Goal: Transaction & Acquisition: Purchase product/service

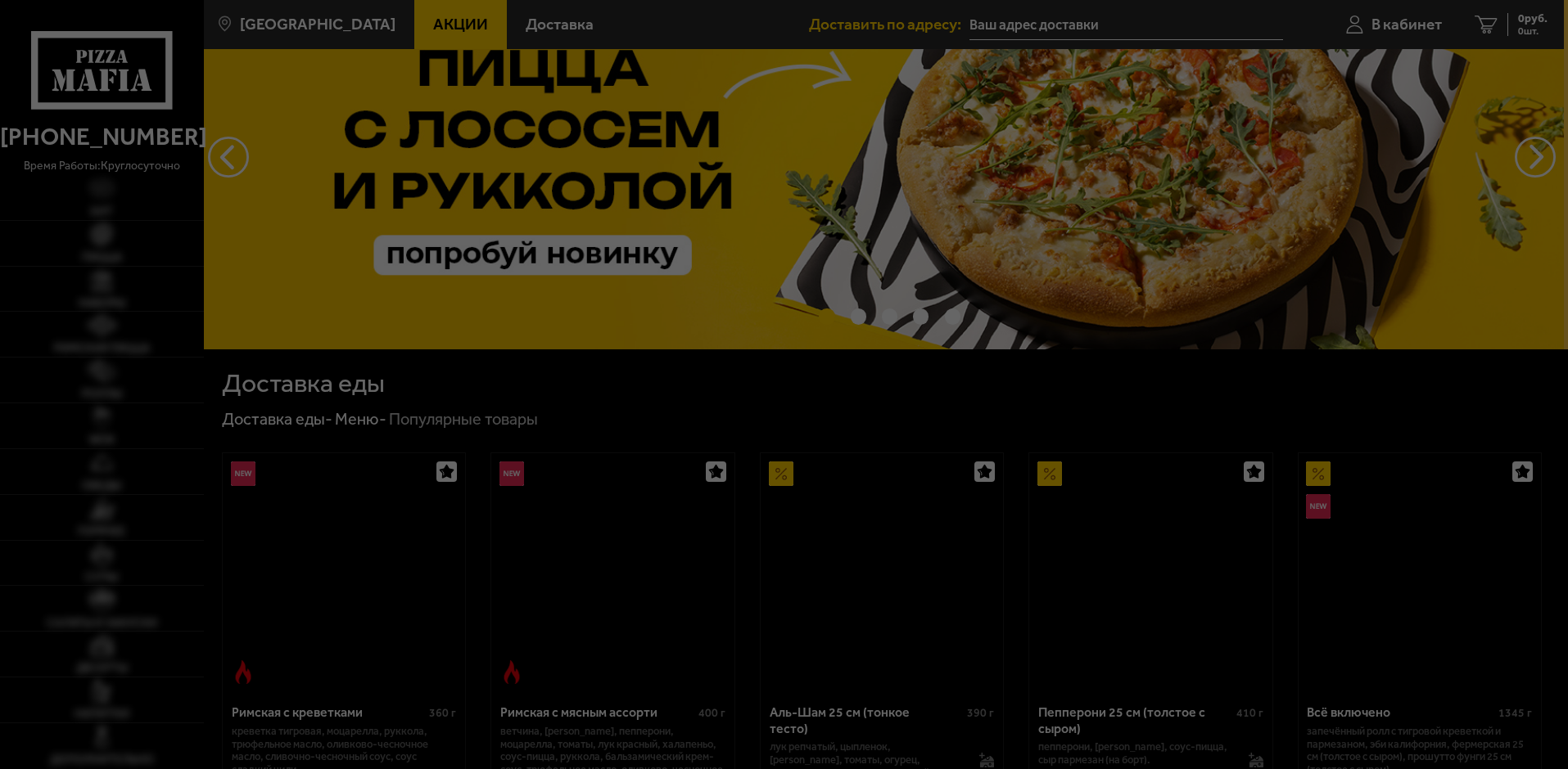
scroll to position [491, 0]
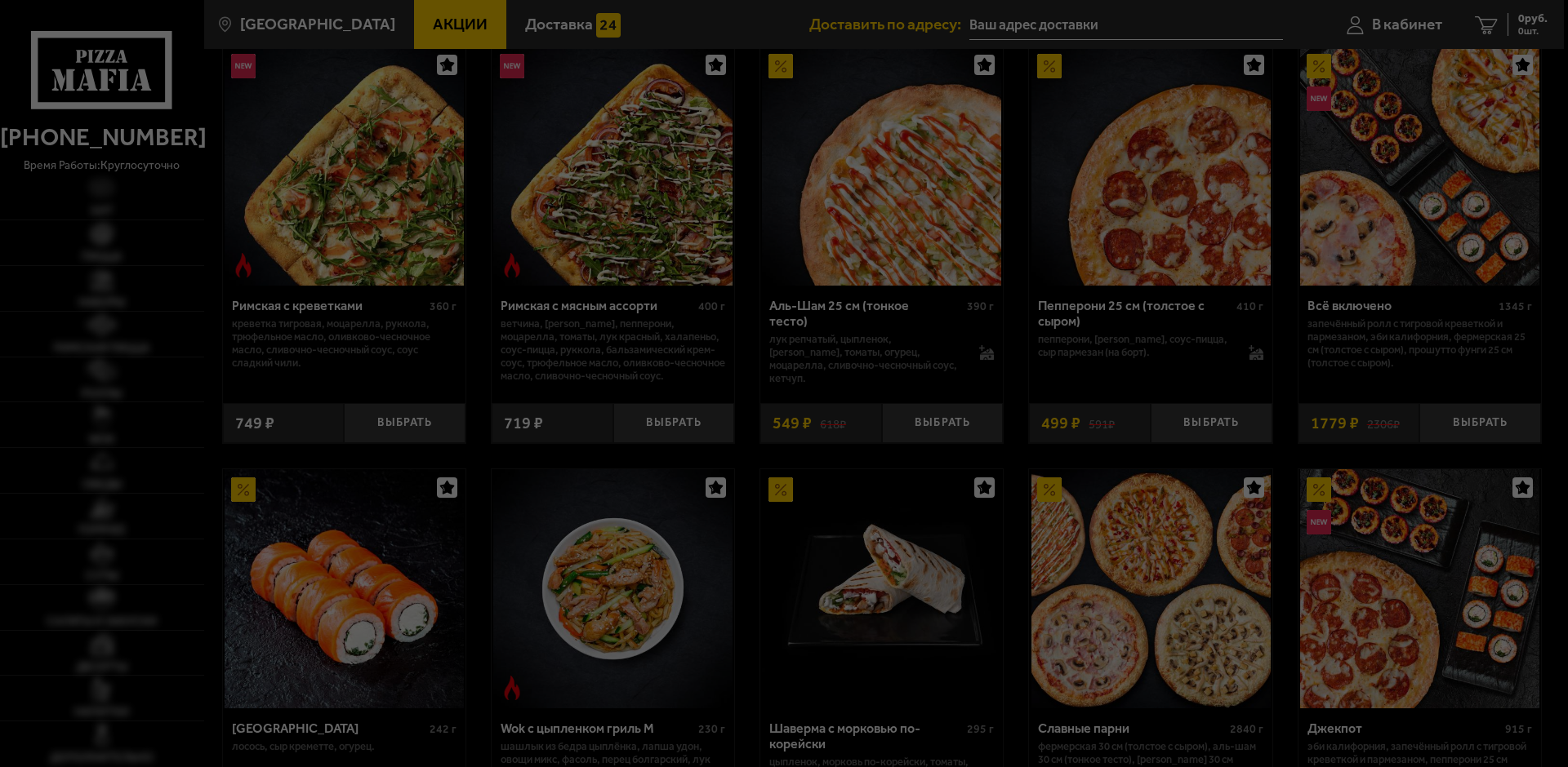
type input "[STREET_ADDRESS]"
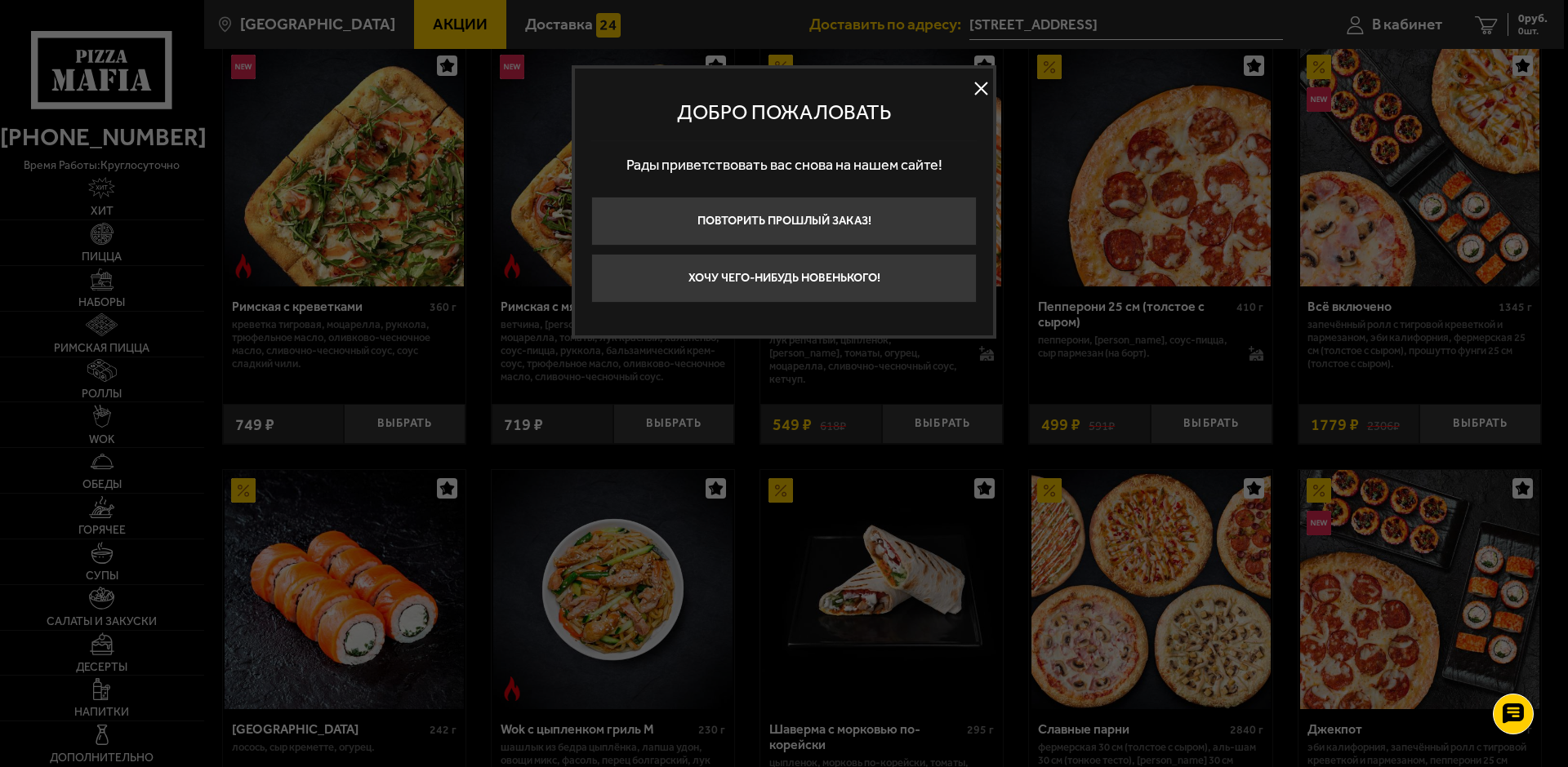
click at [984, 86] on button at bounding box center [980, 89] width 25 height 25
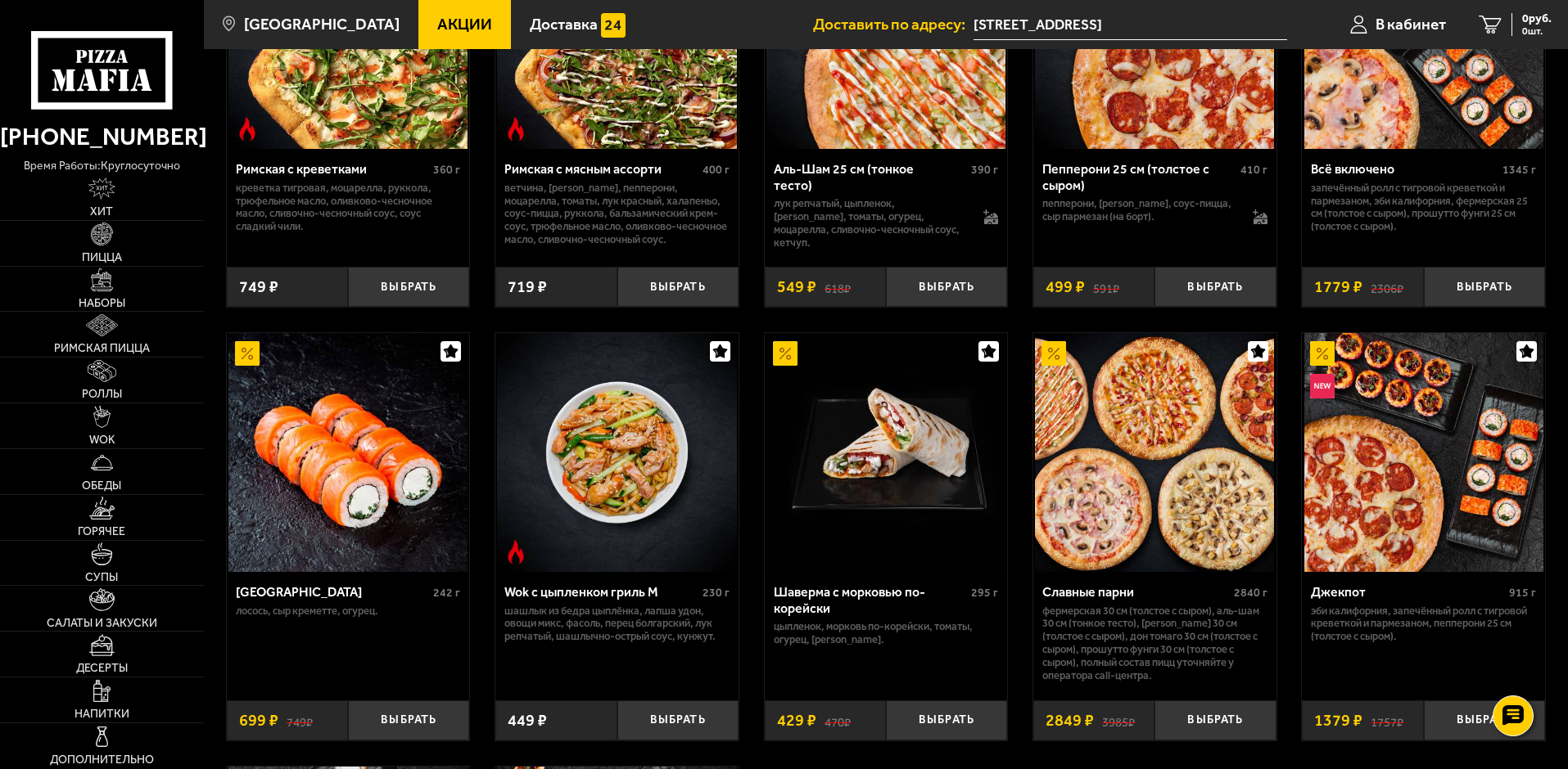
scroll to position [737, 0]
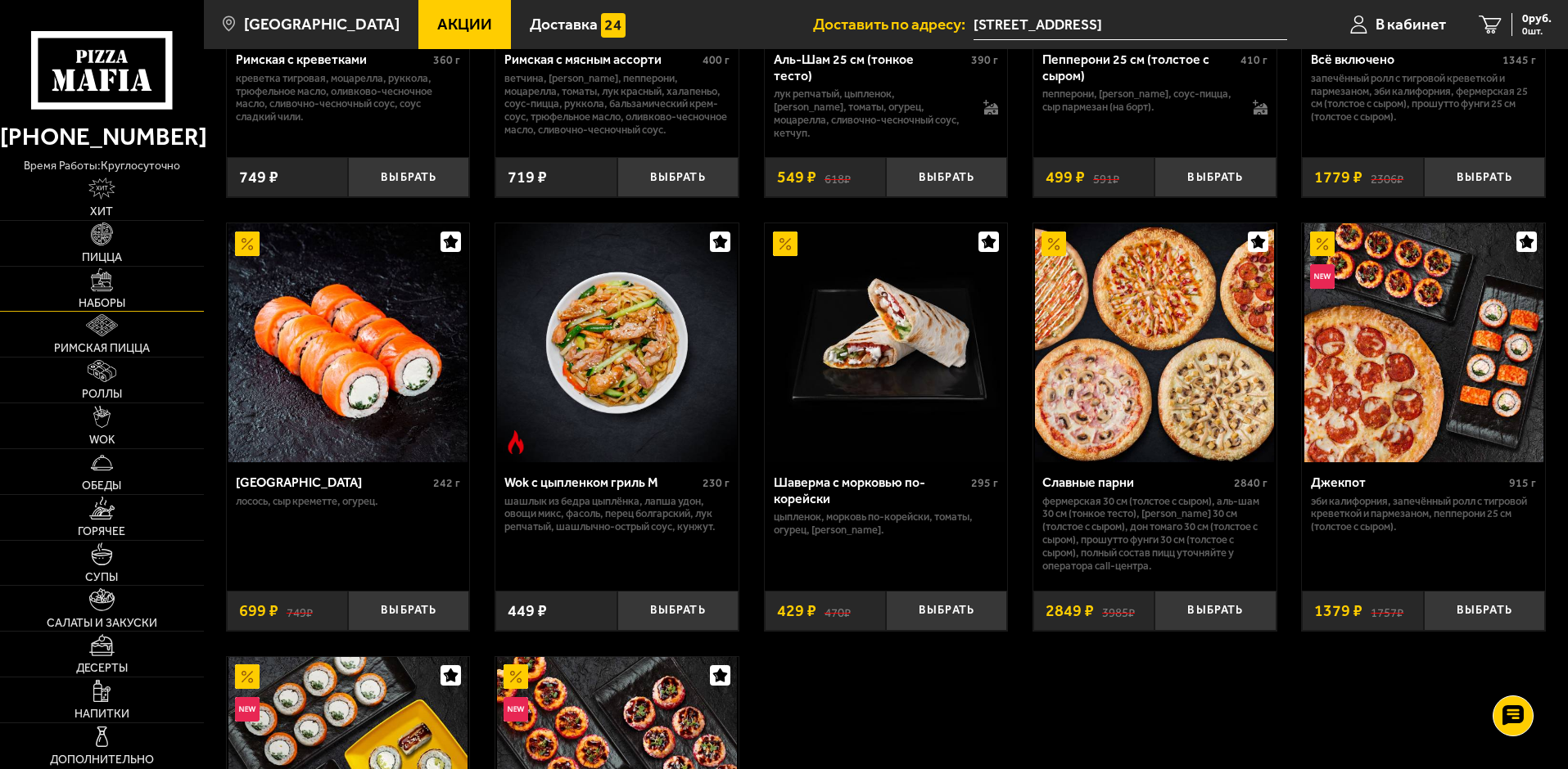
click at [116, 270] on link "Наборы" at bounding box center [102, 289] width 204 height 45
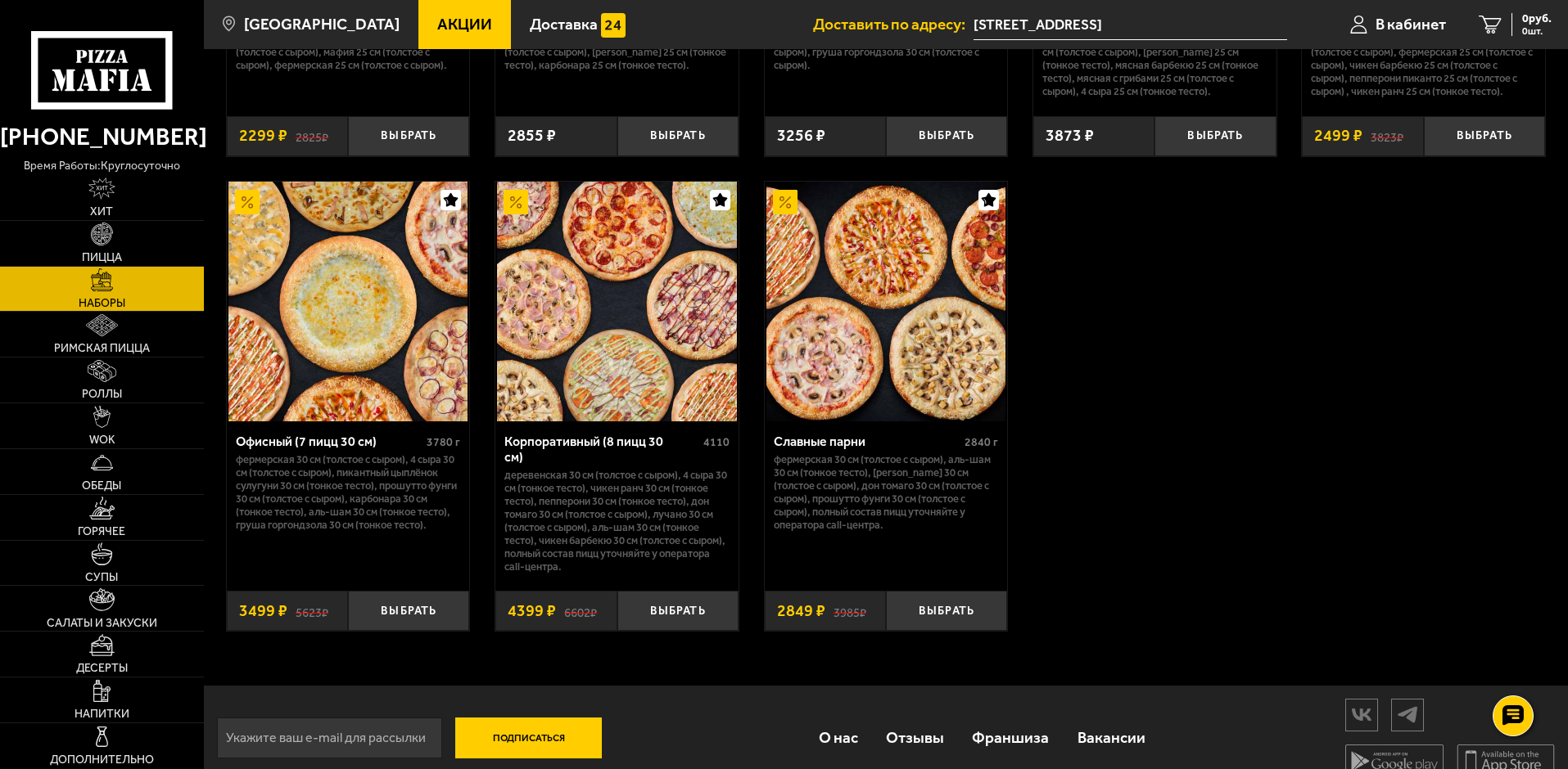
scroll to position [2508, 0]
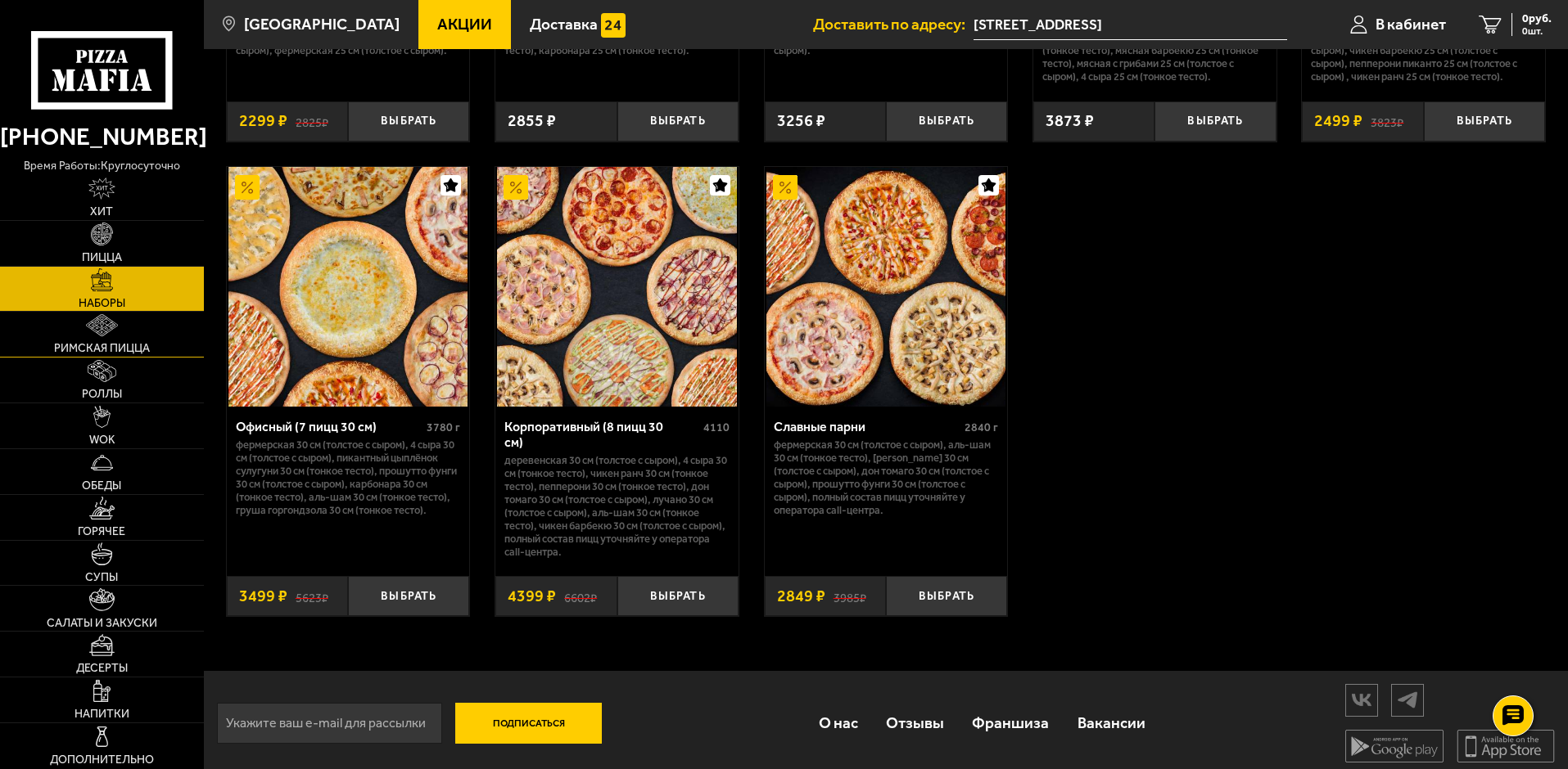
click at [95, 343] on span "Римская пицца" at bounding box center [102, 348] width 96 height 11
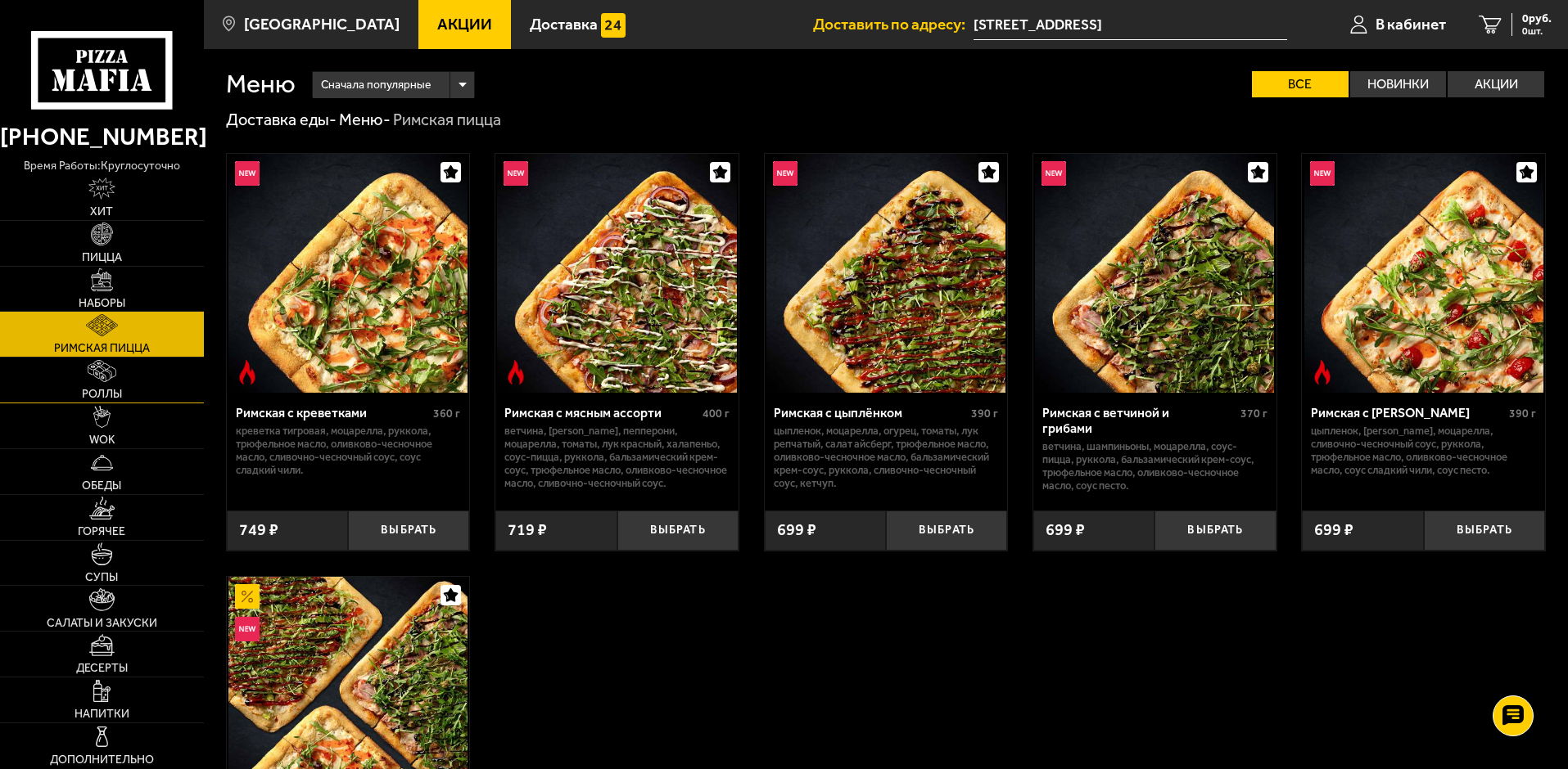
click at [110, 376] on img at bounding box center [102, 371] width 30 height 22
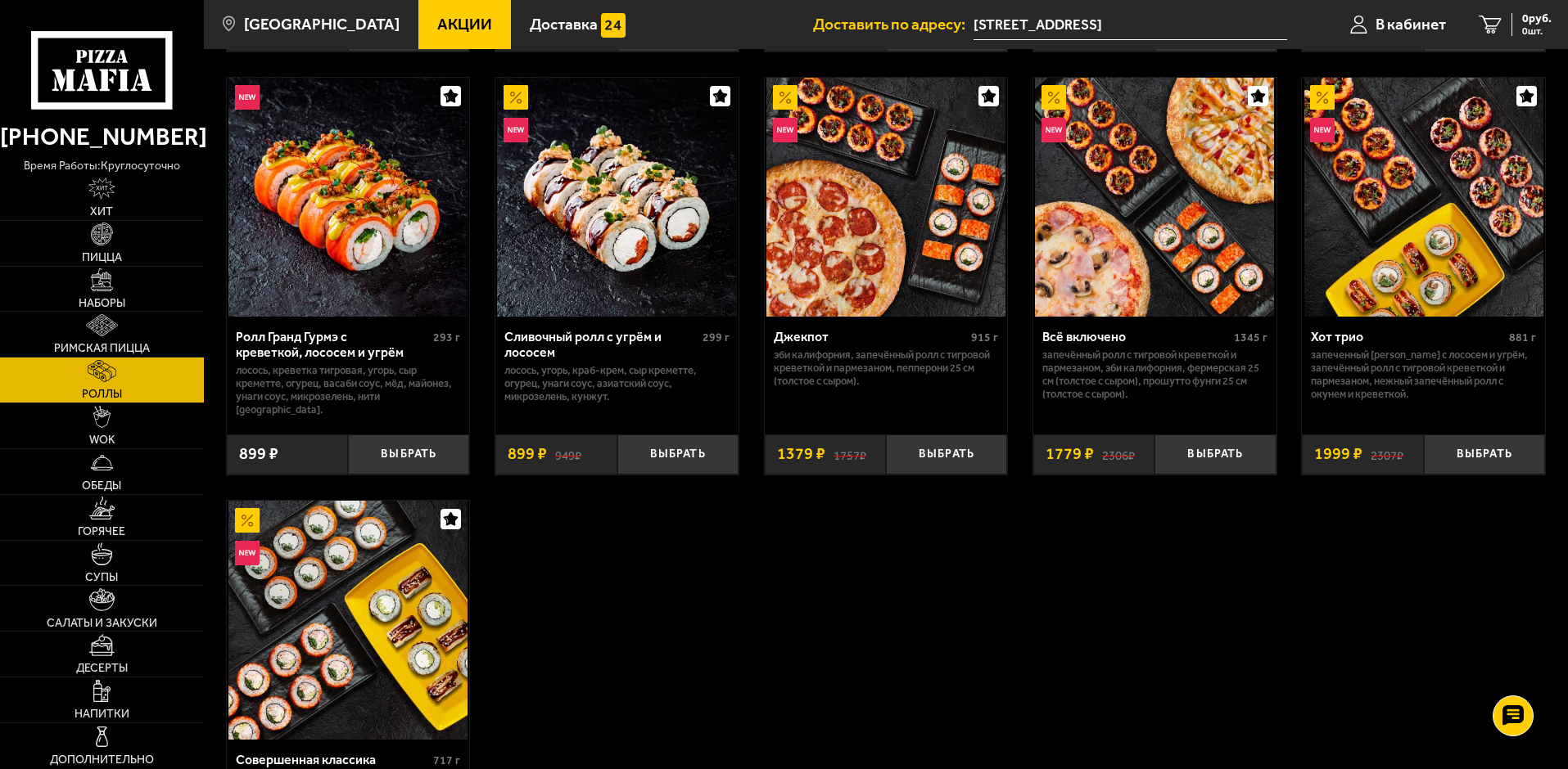
scroll to position [1064, 0]
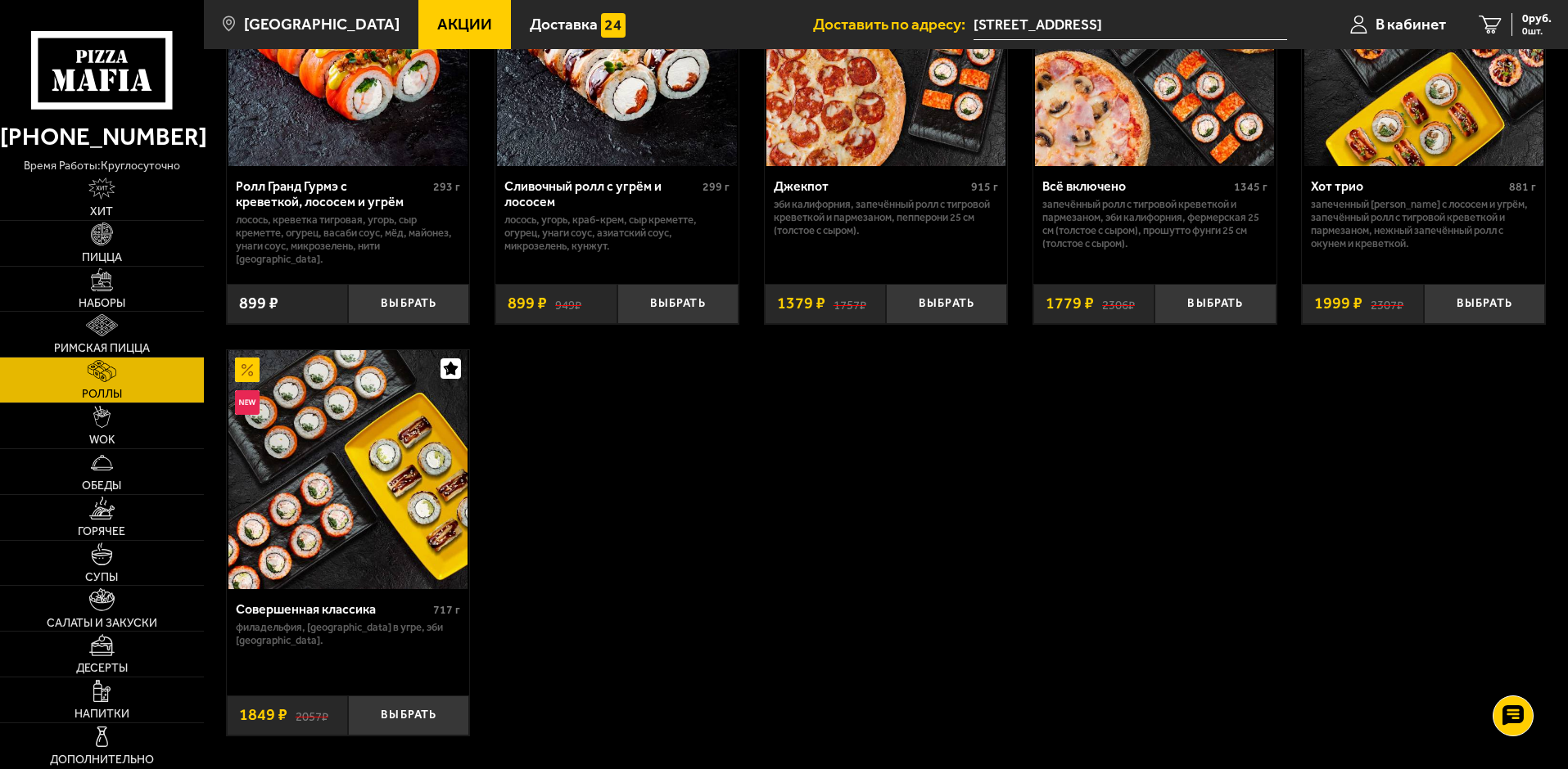
click at [363, 446] on img at bounding box center [348, 469] width 239 height 239
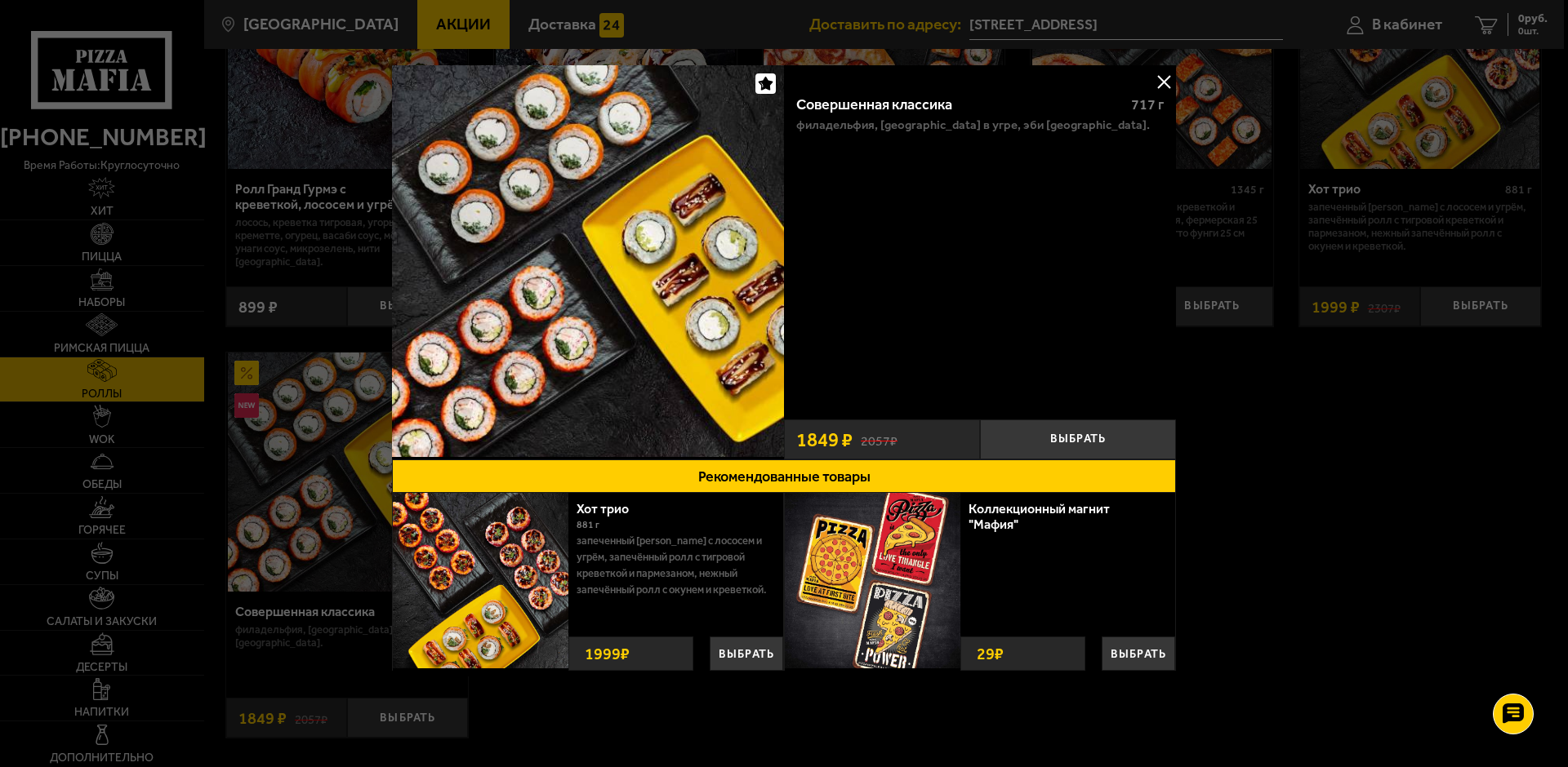
click at [1167, 76] on button at bounding box center [1163, 81] width 25 height 25
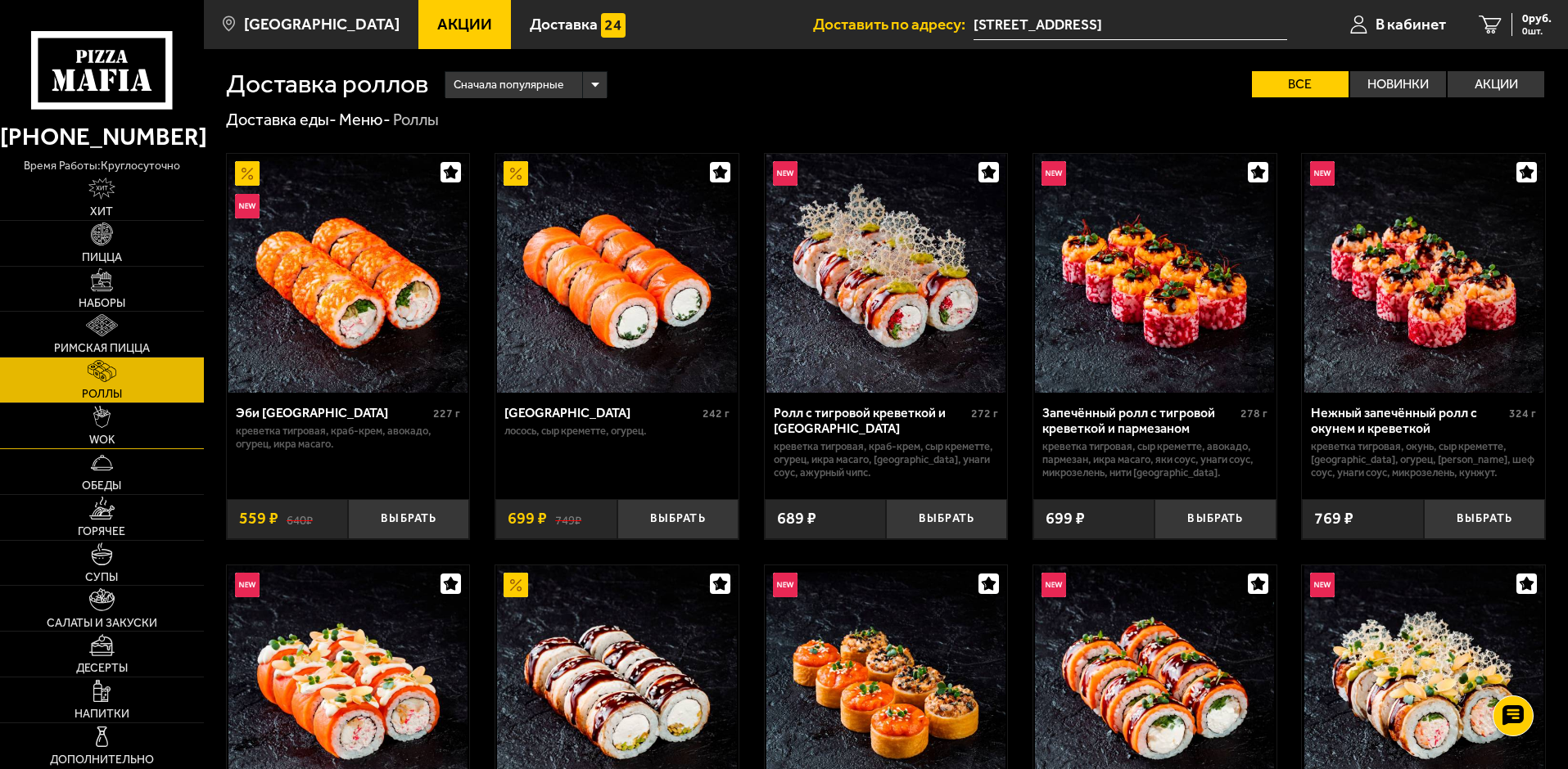
click at [103, 441] on span "WOK" at bounding box center [102, 439] width 25 height 11
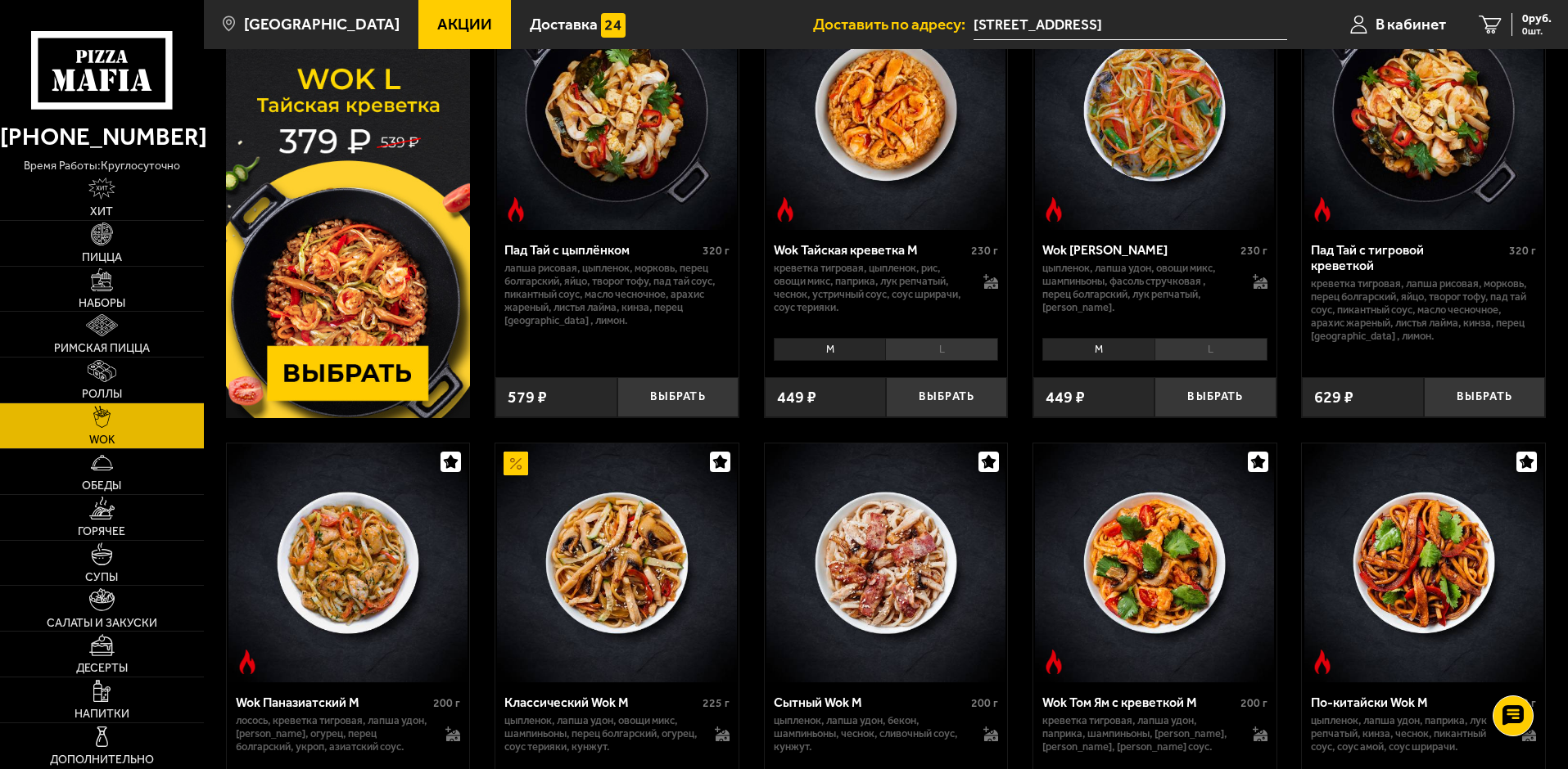
scroll to position [164, 0]
click at [102, 470] on img at bounding box center [102, 463] width 22 height 22
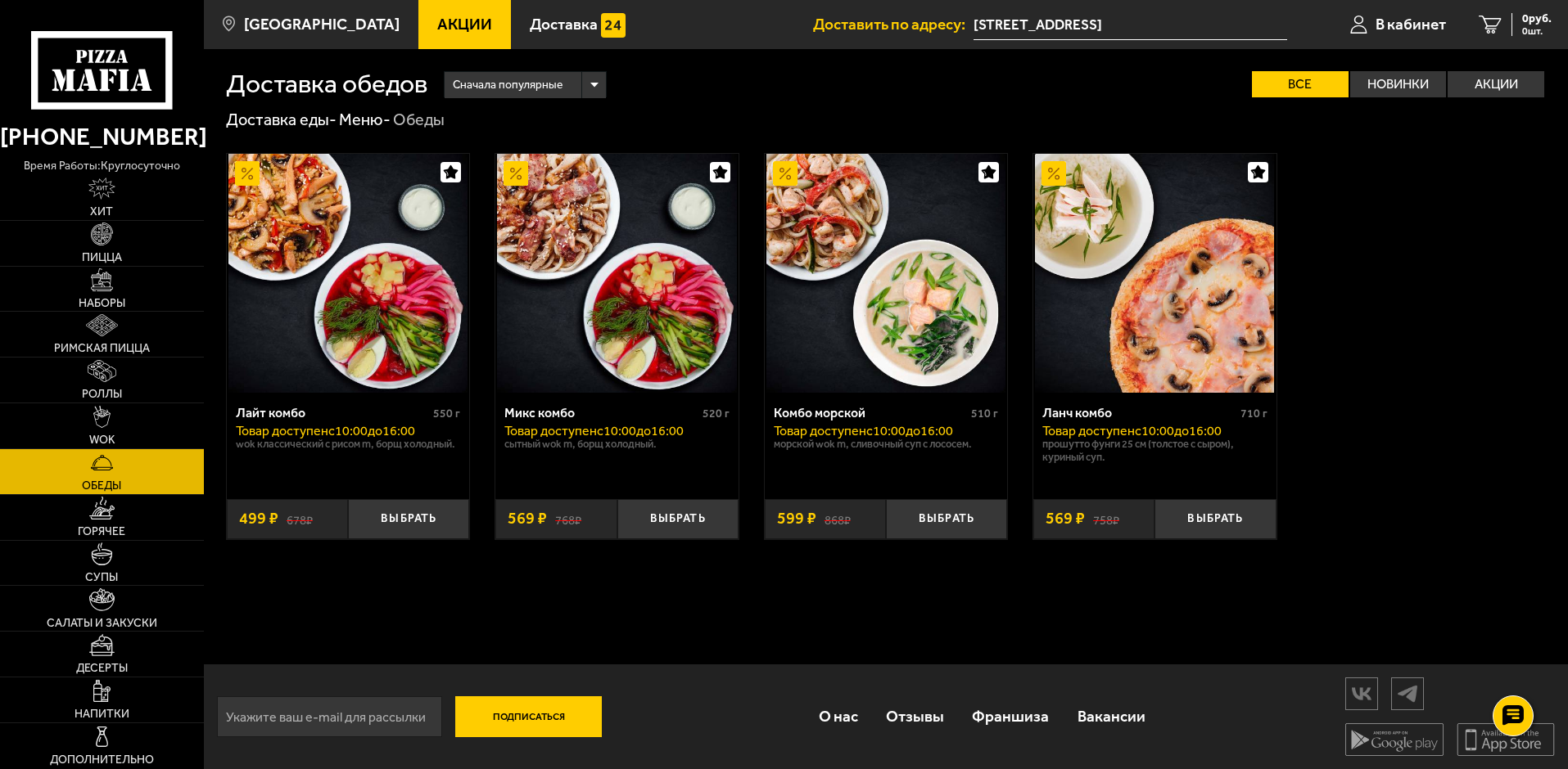
scroll to position [1, 0]
click at [108, 577] on span "Супы" at bounding box center [101, 577] width 33 height 11
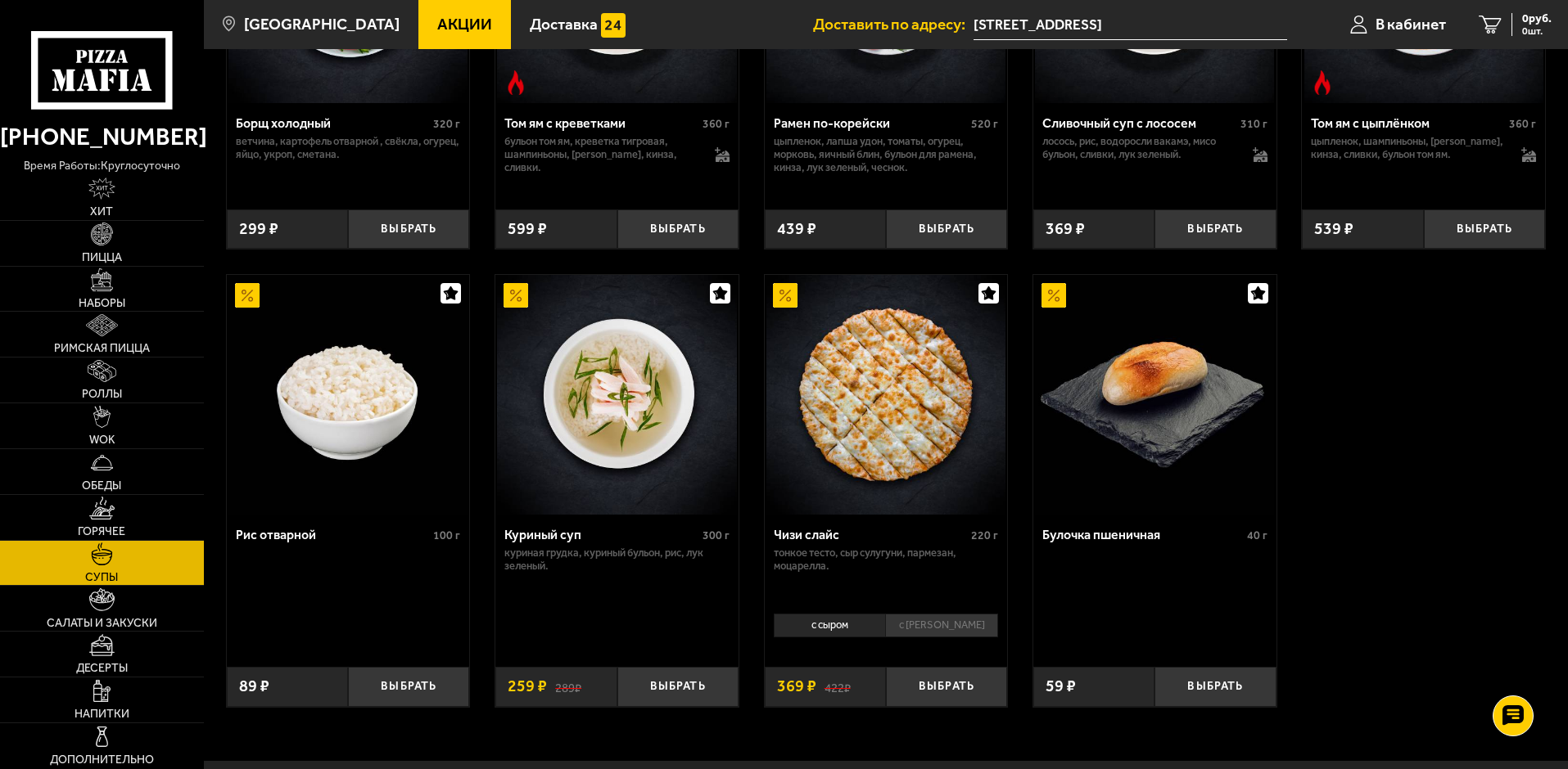
scroll to position [491, 0]
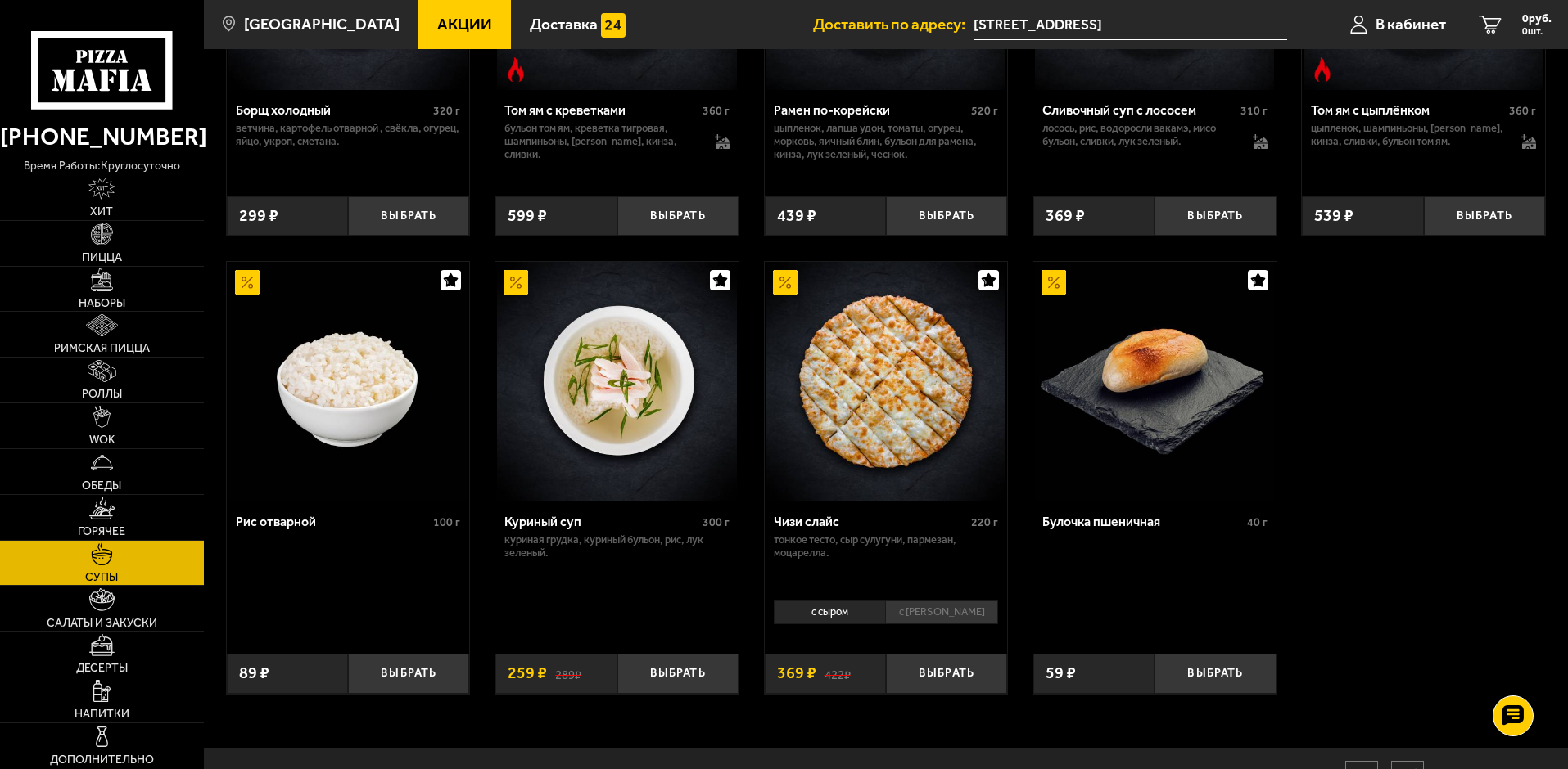
click at [917, 614] on li "с [PERSON_NAME]" at bounding box center [941, 612] width 113 height 23
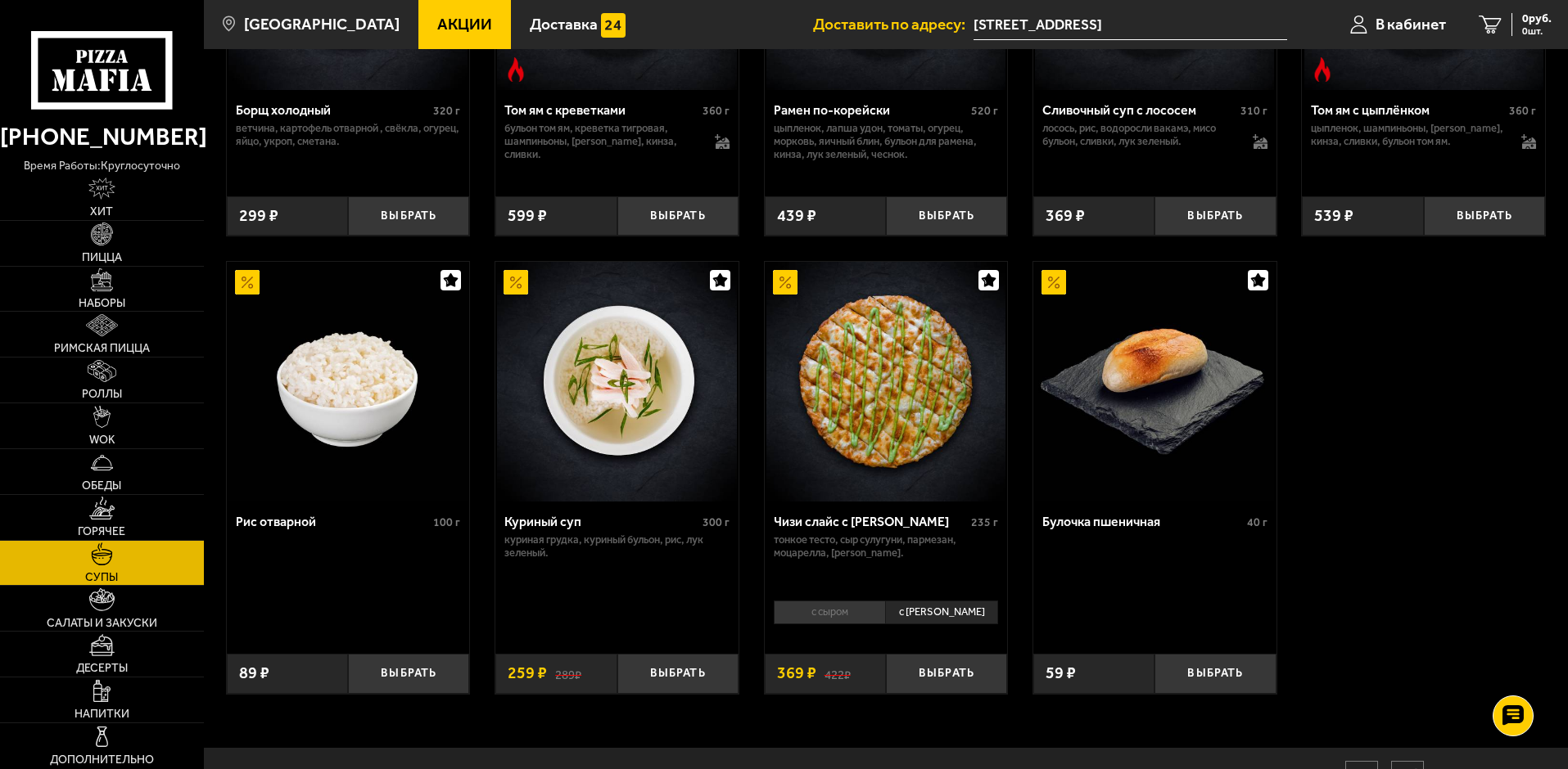
click at [870, 620] on li "с сыром" at bounding box center [829, 612] width 112 height 23
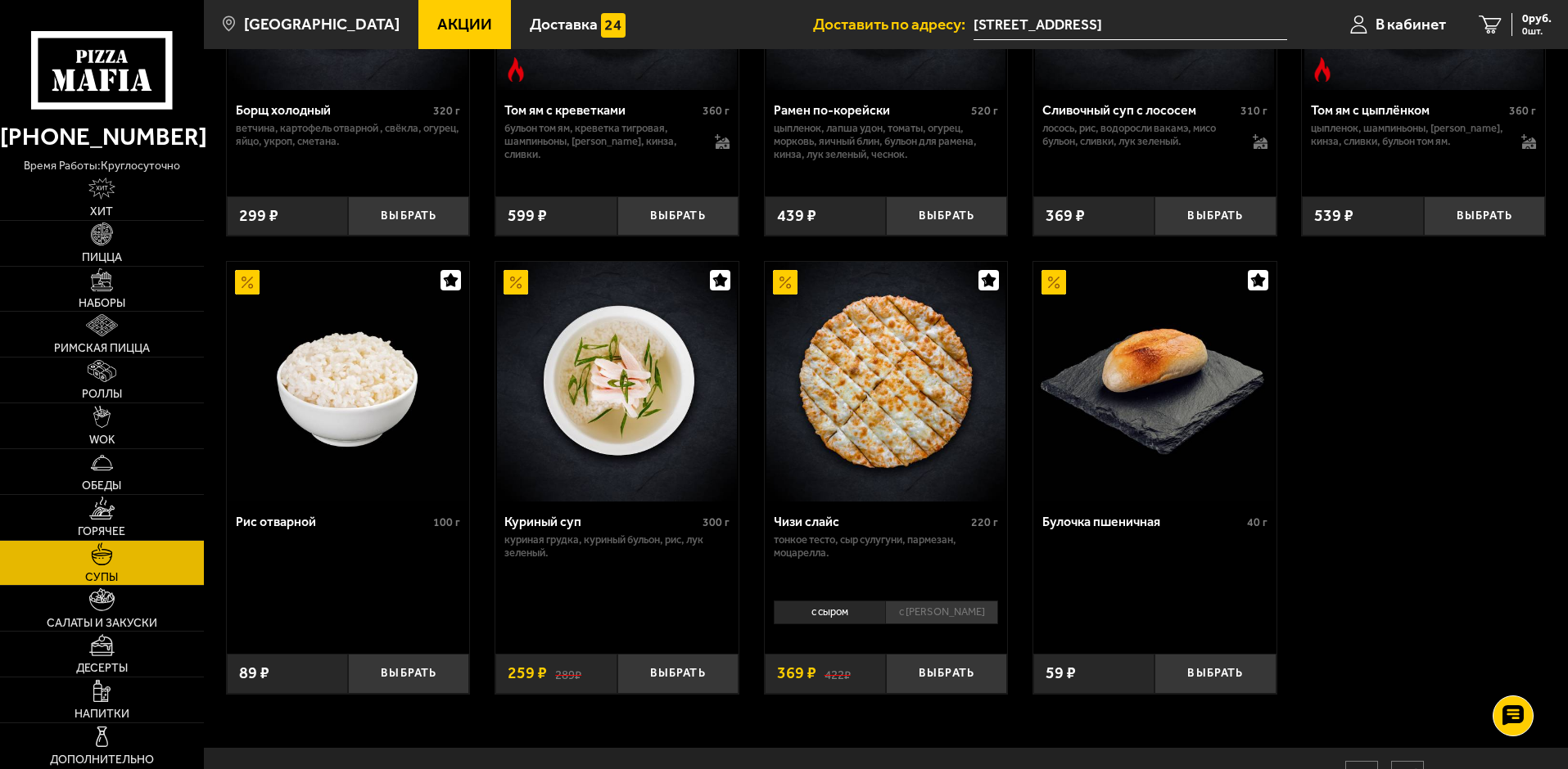
click at [912, 613] on li "с [PERSON_NAME]" at bounding box center [941, 612] width 113 height 23
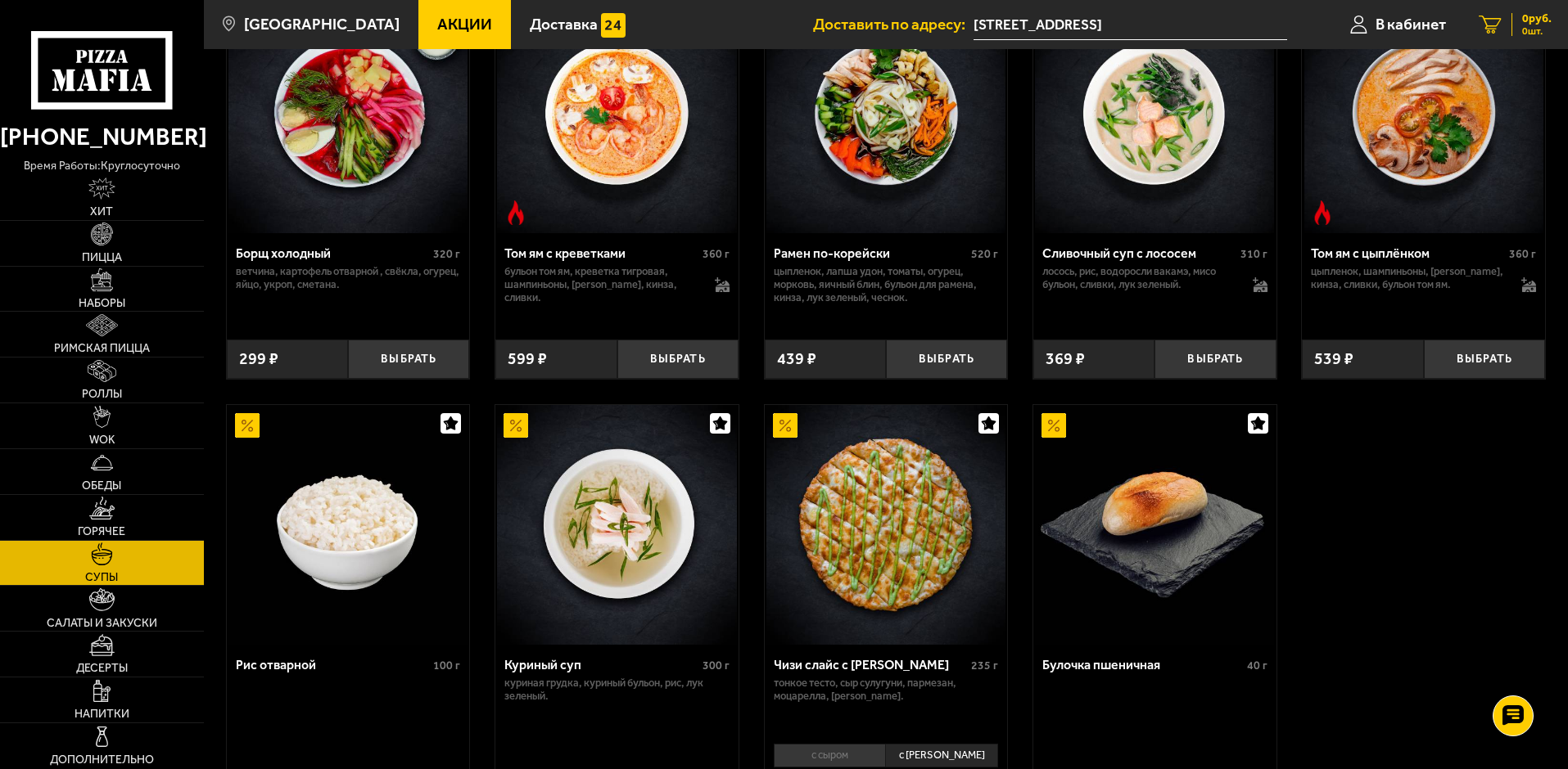
scroll to position [327, 0]
